Goal: Task Accomplishment & Management: Complete application form

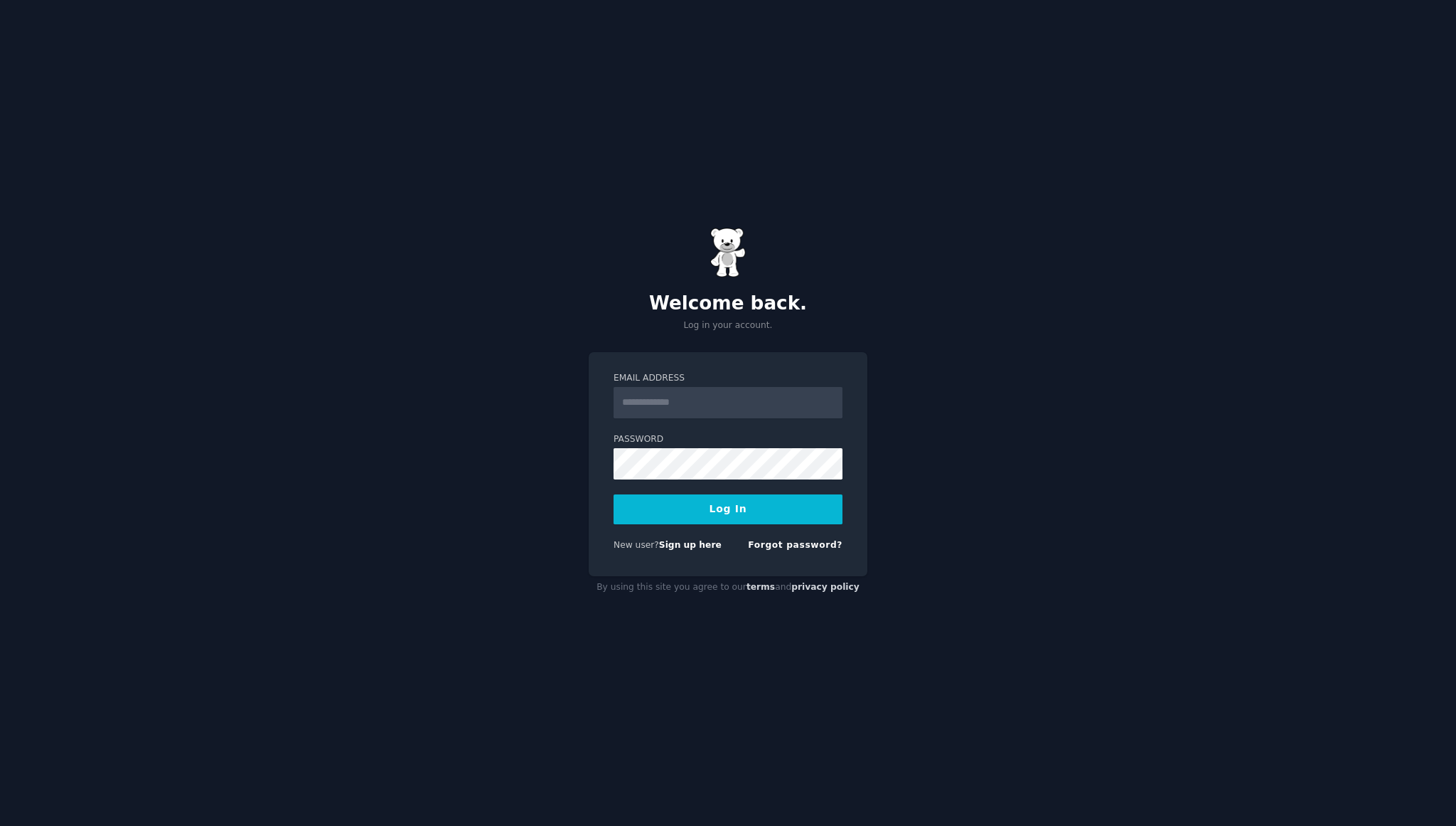
click at [670, 417] on input "Email Address" at bounding box center [728, 403] width 229 height 31
click at [703, 584] on div "By using this site you agree to our terms and privacy policy" at bounding box center [728, 587] width 279 height 23
click at [686, 550] on div "New user? Sign up here" at bounding box center [668, 546] width 108 height 13
click at [686, 539] on link "Sign up here" at bounding box center [691, 544] width 63 height 10
